Goal: Information Seeking & Learning: Compare options

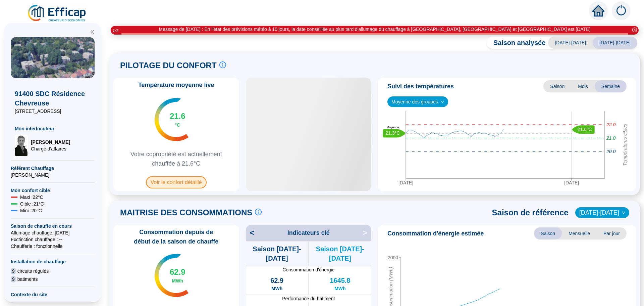
click at [170, 183] on span "Voir le confort détaillé" at bounding box center [176, 182] width 61 height 12
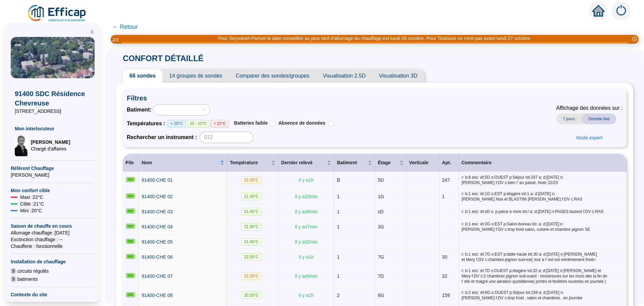
click at [289, 79] on span "Comparer des sondes/groupes" at bounding box center [272, 75] width 87 height 13
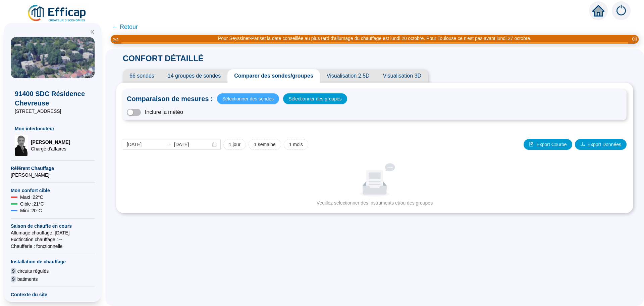
click at [249, 102] on span "Sélectionner des sondes" at bounding box center [247, 98] width 51 height 9
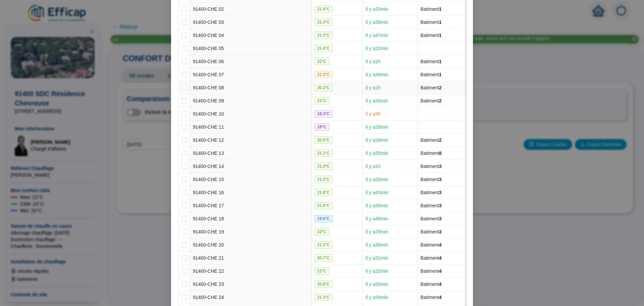
scroll to position [134, 0]
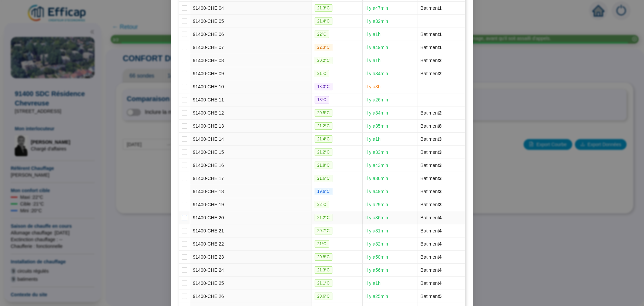
click at [182, 217] on input "checkbox" at bounding box center [184, 217] width 5 height 5
checkbox input "true"
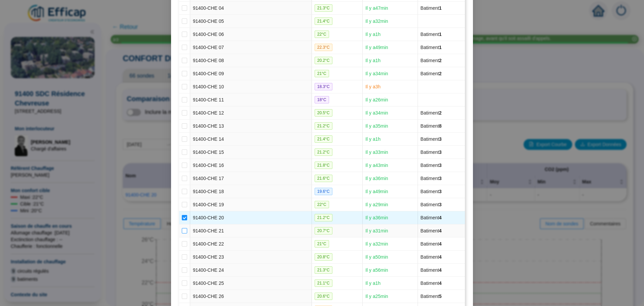
click at [182, 231] on input "checkbox" at bounding box center [184, 230] width 5 height 5
checkbox input "true"
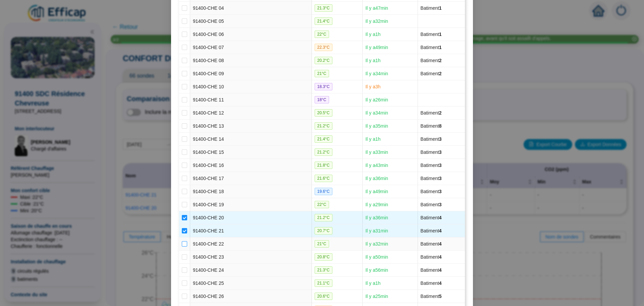
click at [182, 243] on input "checkbox" at bounding box center [184, 243] width 5 height 5
checkbox input "true"
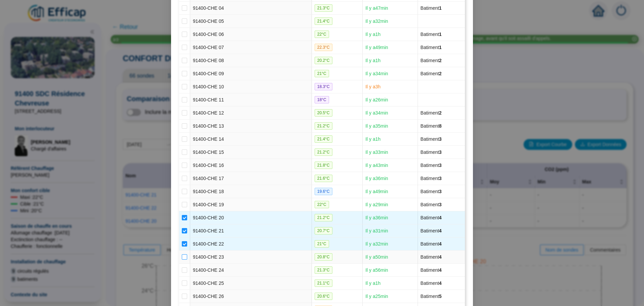
click at [182, 255] on input "checkbox" at bounding box center [184, 256] width 5 height 5
checkbox input "true"
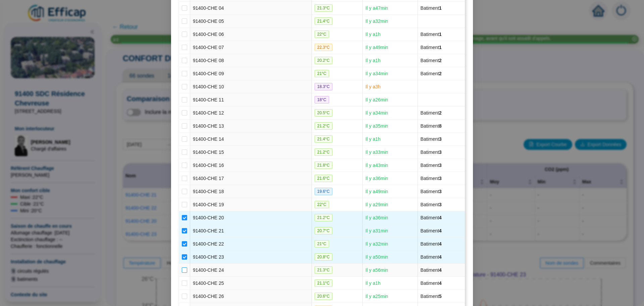
click at [182, 267] on input "checkbox" at bounding box center [184, 269] width 5 height 5
checkbox input "true"
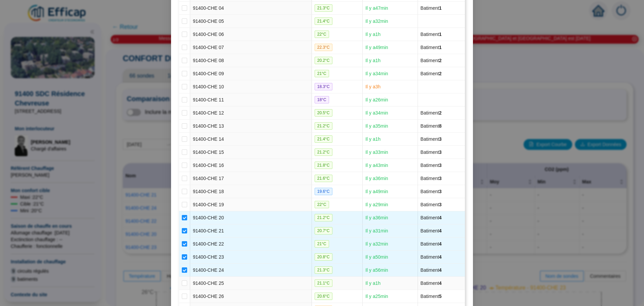
click at [179, 282] on td at bounding box center [184, 282] width 11 height 13
click at [182, 282] on input "checkbox" at bounding box center [184, 282] width 5 height 5
checkbox input "true"
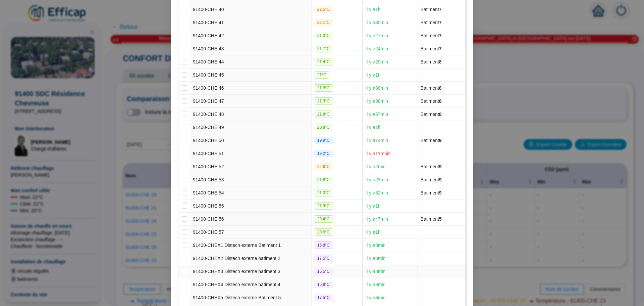
scroll to position [687, 0]
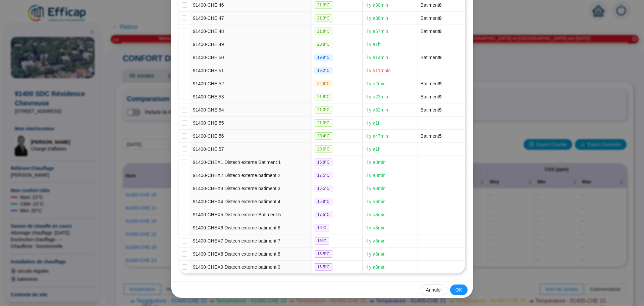
click at [458, 284] on button "OK" at bounding box center [458, 289] width 17 height 11
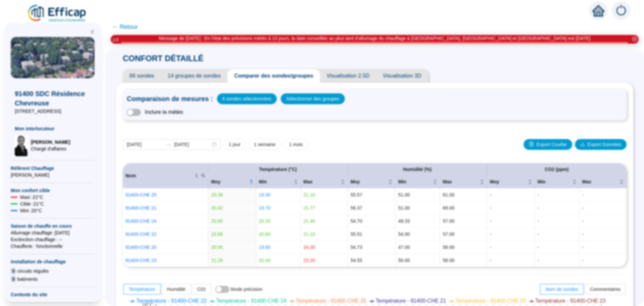
scroll to position [0, 0]
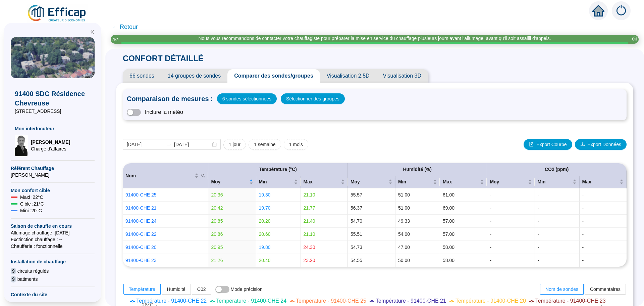
click at [463, 104] on div "Comparaison de mesures : 6 sondes sélectionnées Sélectionner des groupes" at bounding box center [375, 98] width 496 height 11
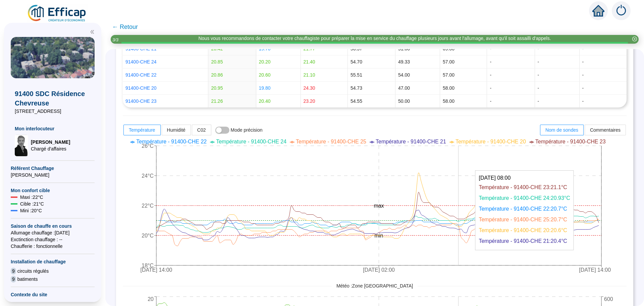
scroll to position [235, 0]
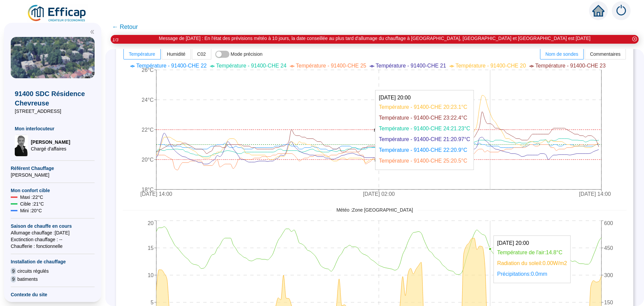
click at [496, 73] on icon "[DATE] 14:00 [DATE] 02:00 [DATE] 14:00 18°C 20°C 22°C 24°C 26°C min max" at bounding box center [370, 130] width 494 height 141
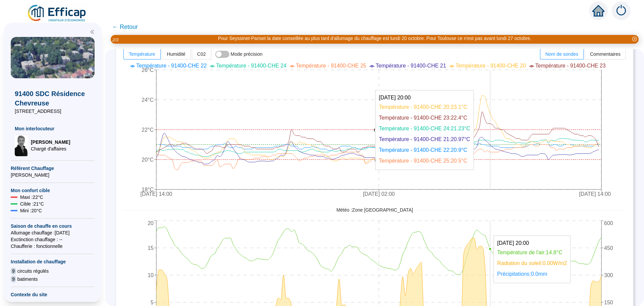
click at [496, 73] on icon "[DATE] 14:00 [DATE] 02:00 [DATE] 14:00 18°C 20°C 22°C 24°C 26°C min max" at bounding box center [370, 130] width 494 height 141
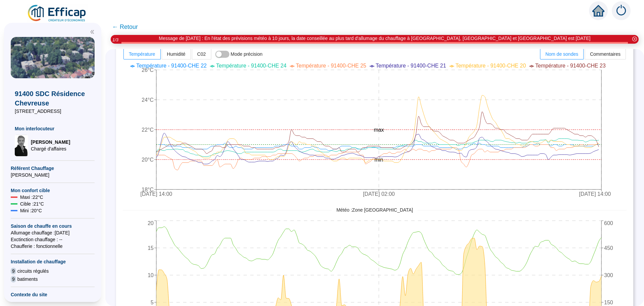
drag, startPoint x: 624, startPoint y: 163, endPoint x: 610, endPoint y: 162, distance: 13.5
click at [610, 162] on div "Comparaison de mesures : 6 sondes sélectionnées Sélectionner des groupes Inclur…" at bounding box center [374, 104] width 517 height 512
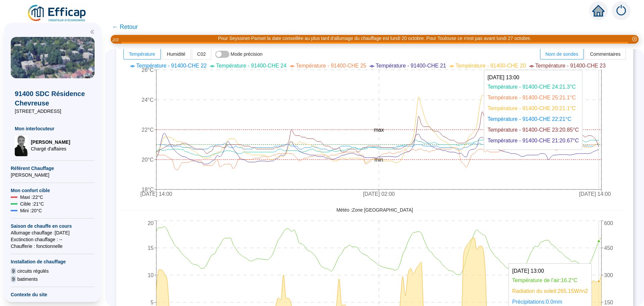
click at [604, 155] on icon "[DATE] 14:00 [DATE] 02:00 [DATE] 14:00 18°C 20°C 22°C 24°C 26°C min max" at bounding box center [370, 130] width 494 height 141
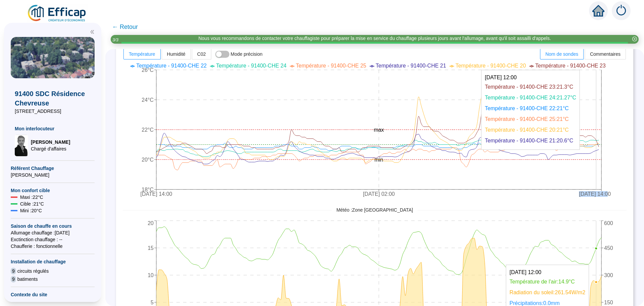
drag, startPoint x: 604, startPoint y: 154, endPoint x: 563, endPoint y: 152, distance: 41.0
click at [563, 152] on icon "[DATE] 14:00 [DATE] 02:00 [DATE] 14:00 18°C 20°C 22°C 24°C 26°C min max" at bounding box center [370, 130] width 494 height 141
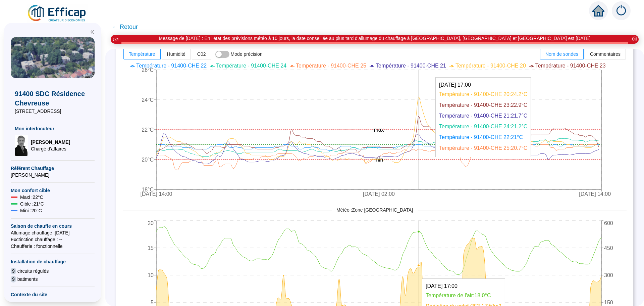
drag, startPoint x: 415, startPoint y: 177, endPoint x: 424, endPoint y: 174, distance: 9.5
click at [424, 174] on icon "[DATE] 14:00 [DATE] 02:00 [DATE] 14:00 18°C 20°C 22°C 24°C 26°C min max" at bounding box center [370, 130] width 494 height 141
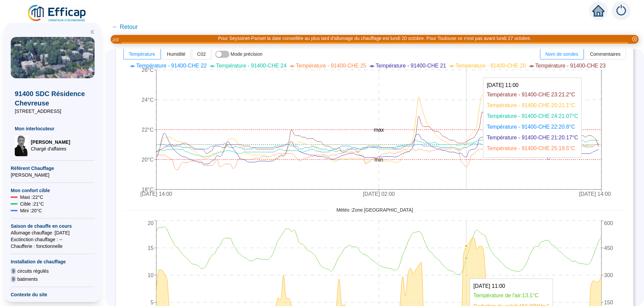
click at [472, 174] on icon "[DATE] 14:00 [DATE] 02:00 [DATE] 14:00 18°C 20°C 22°C 24°C 26°C min max" at bounding box center [370, 130] width 494 height 141
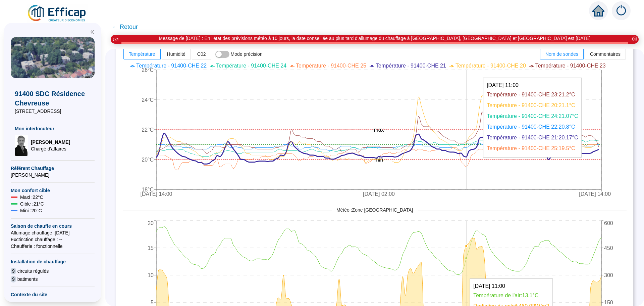
scroll to position [201, 0]
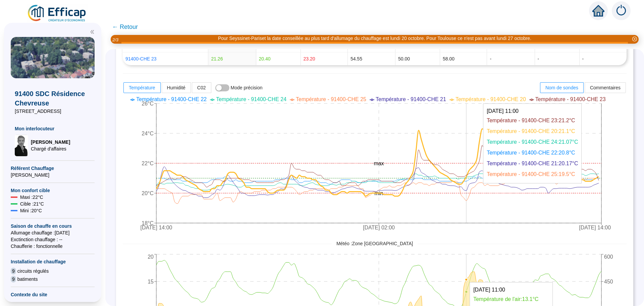
click at [472, 174] on icon at bounding box center [377, 162] width 442 height 67
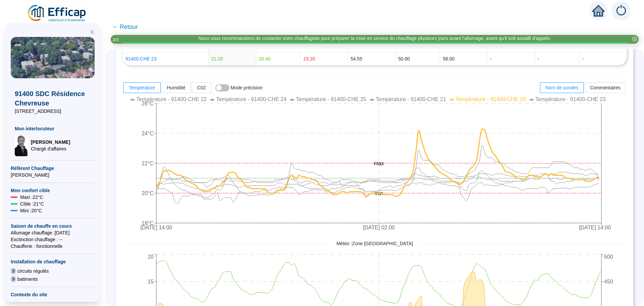
click at [441, 248] on div "[DATE] 14:00 [DATE] 02:00 [DATE] 14:00 18°C 20°C 22°C 24°C 26°C min max Tempéra…" at bounding box center [375, 240] width 504 height 293
